Goal: Information Seeking & Learning: Learn about a topic

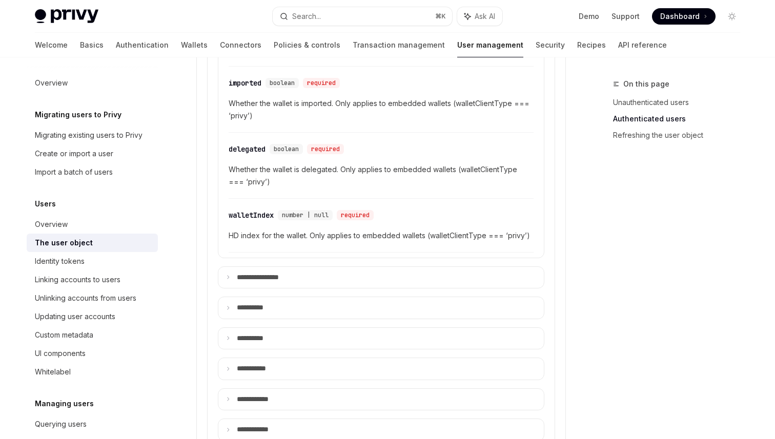
scroll to position [514, 0]
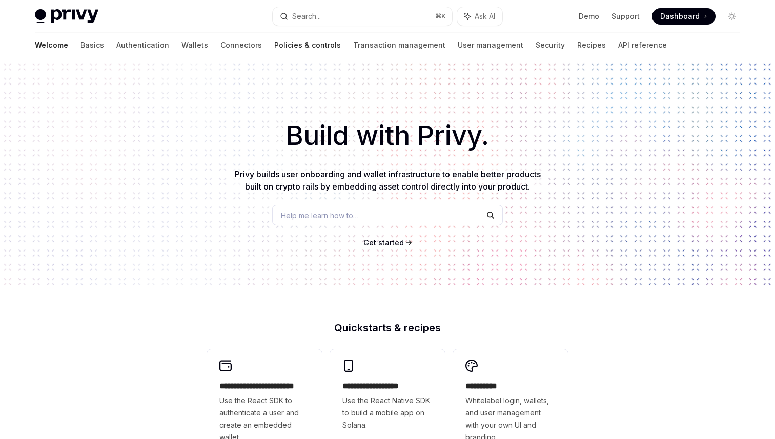
click at [274, 47] on link "Policies & controls" at bounding box center [307, 45] width 67 height 25
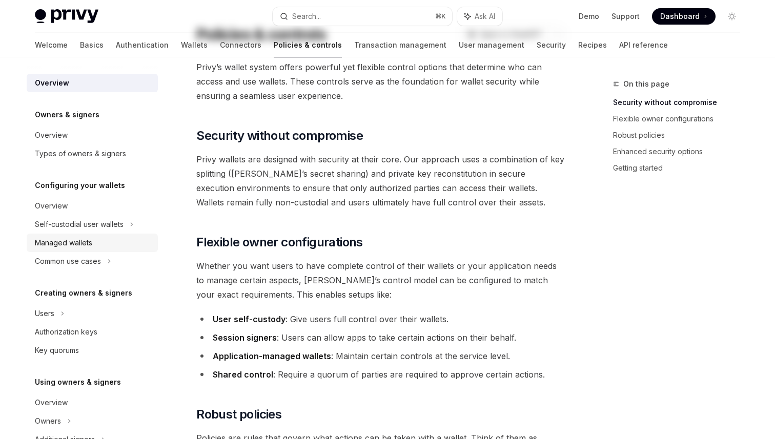
scroll to position [116, 0]
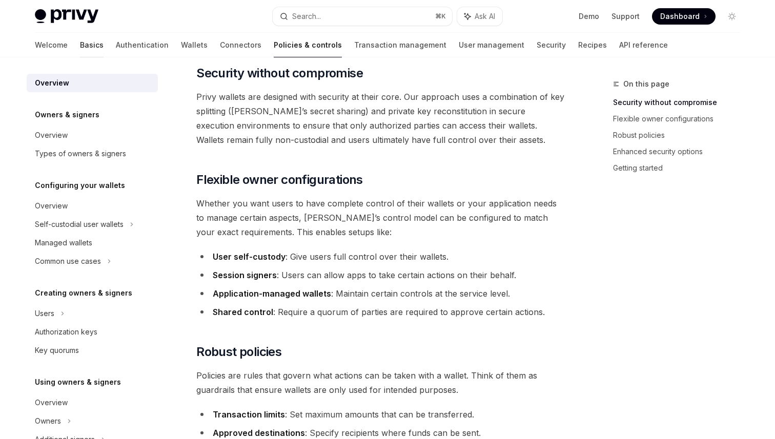
click at [80, 42] on link "Basics" at bounding box center [92, 45] width 24 height 25
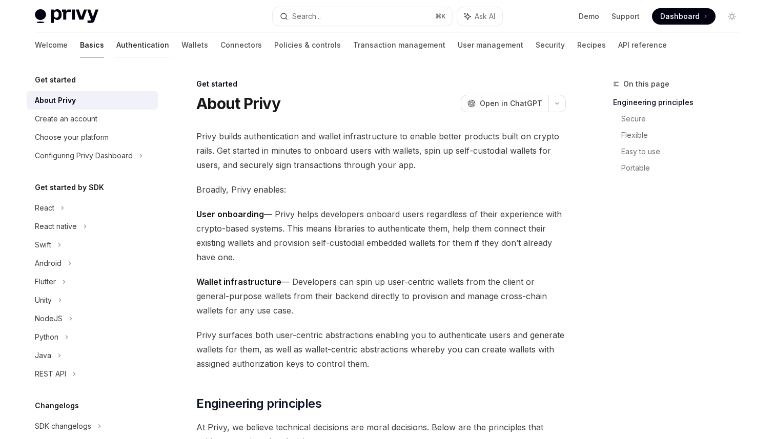
click at [116, 42] on link "Authentication" at bounding box center [142, 45] width 53 height 25
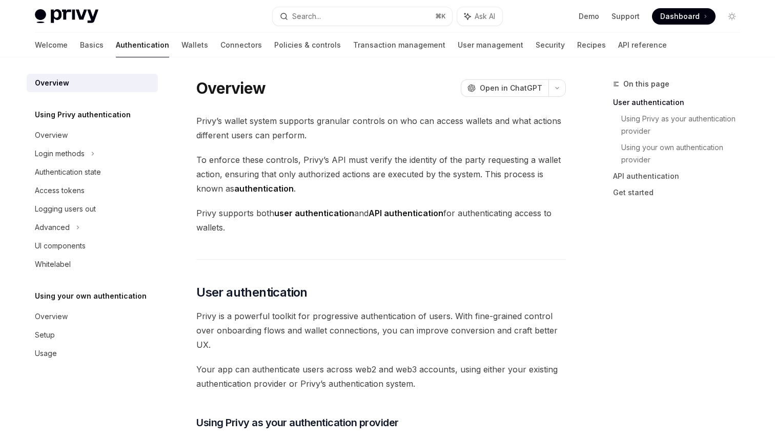
click at [316, 27] on div "Privy Docs home page Search... ⌘ K Ask AI Demo Support Dashboard Dashboard Sear…" at bounding box center [387, 16] width 705 height 33
click at [342, 19] on button "Search... ⌘ K" at bounding box center [362, 16] width 179 height 18
type textarea "*"
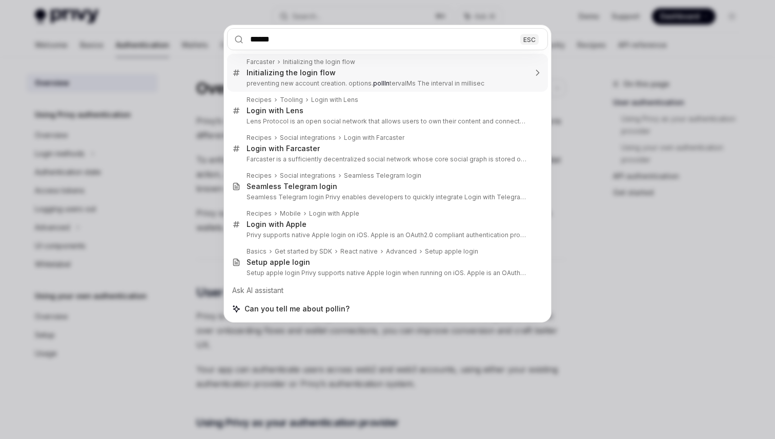
type input "*******"
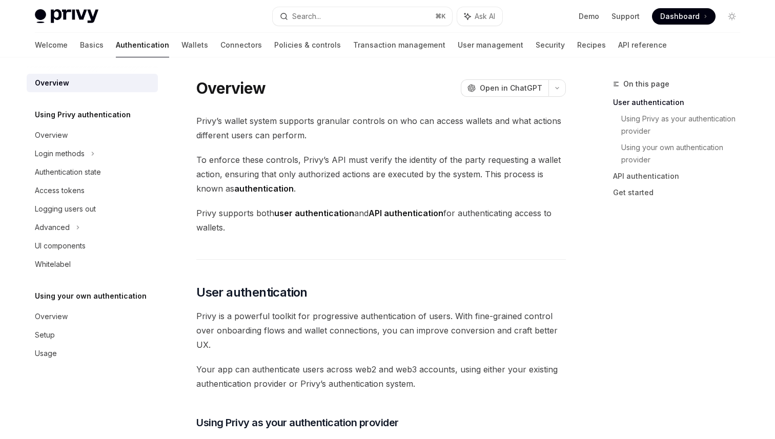
type textarea "*"
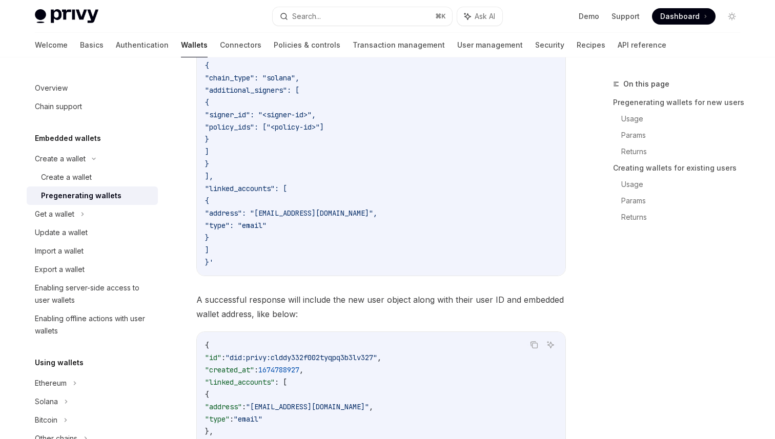
scroll to position [549, 0]
